Goal: Navigation & Orientation: Find specific page/section

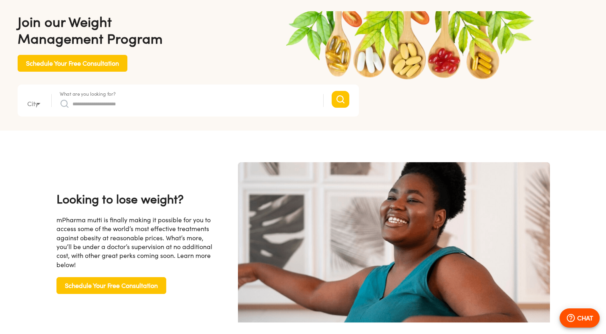
type input "*"
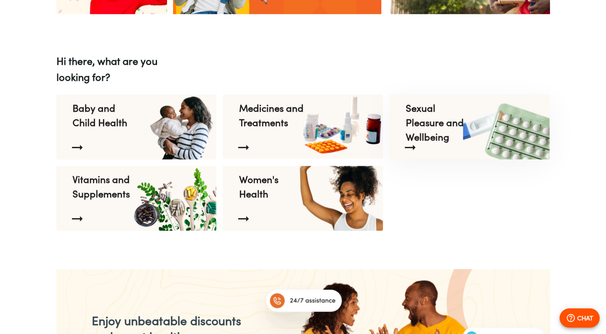
scroll to position [0, 1028]
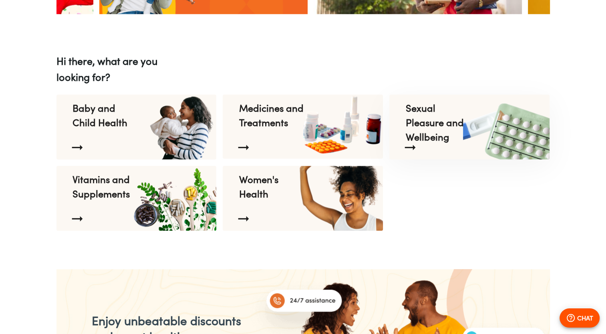
click at [467, 129] on div "Sexual Pleasure and Wellbeing" at bounding box center [438, 115] width 78 height 42
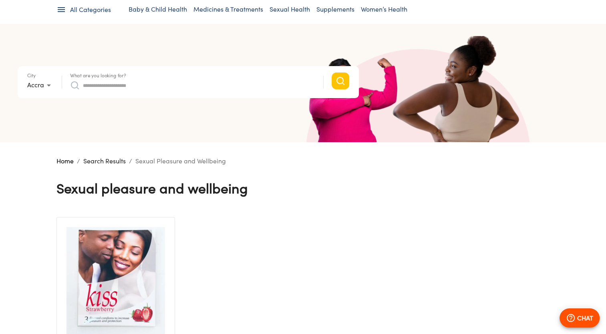
scroll to position [72, 0]
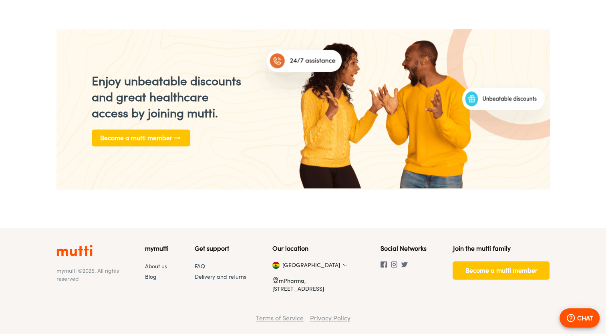
scroll to position [0, 208]
click at [277, 315] on link "Terms of Service" at bounding box center [280, 318] width 48 height 8
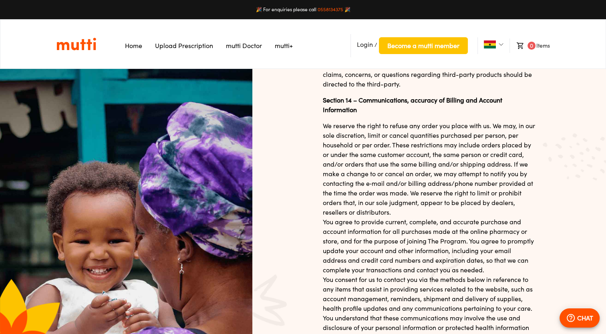
scroll to position [3360, 0]
